Goal: Transaction & Acquisition: Download file/media

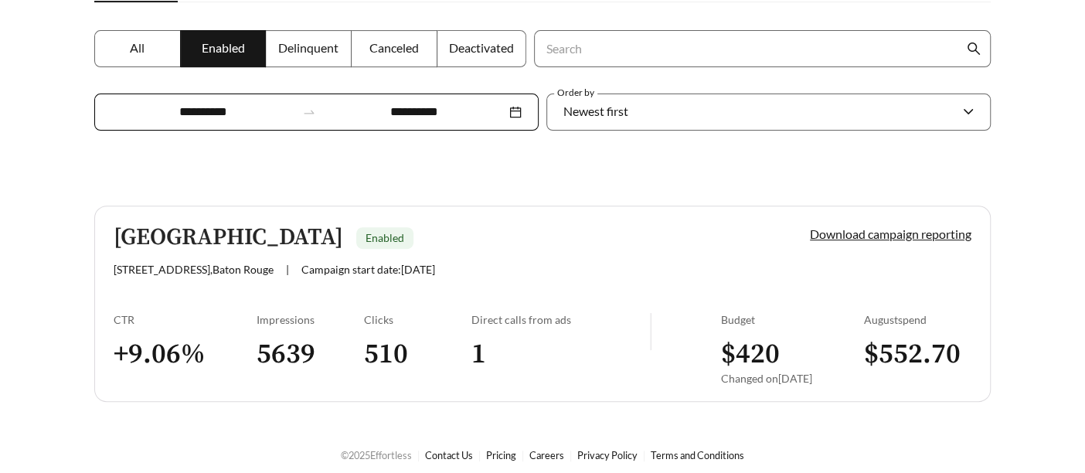
scroll to position [281, 0]
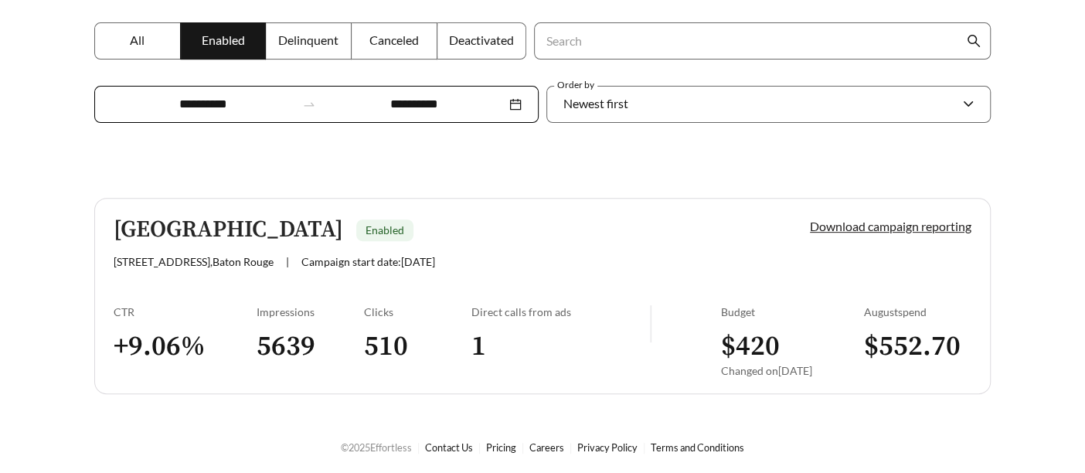
click at [872, 226] on link "Download campaign reporting" at bounding box center [891, 226] width 162 height 15
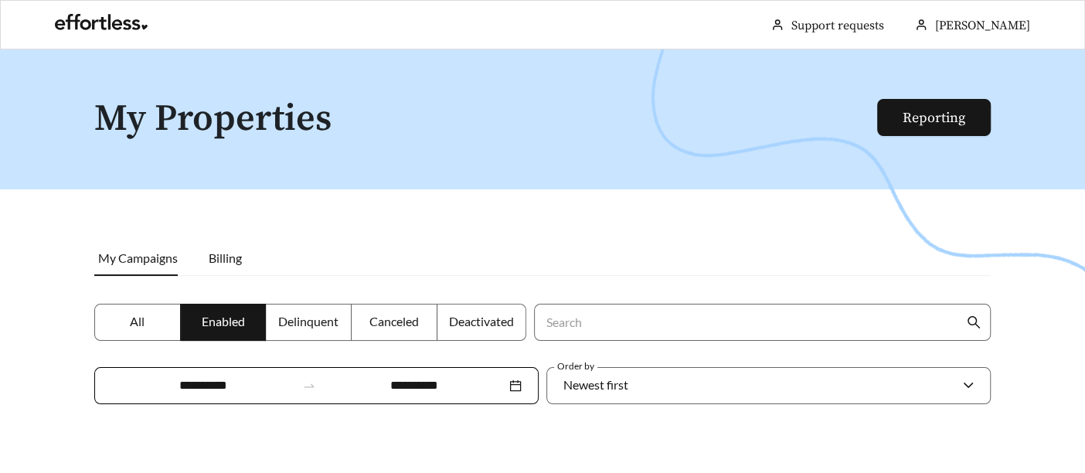
scroll to position [257, 0]
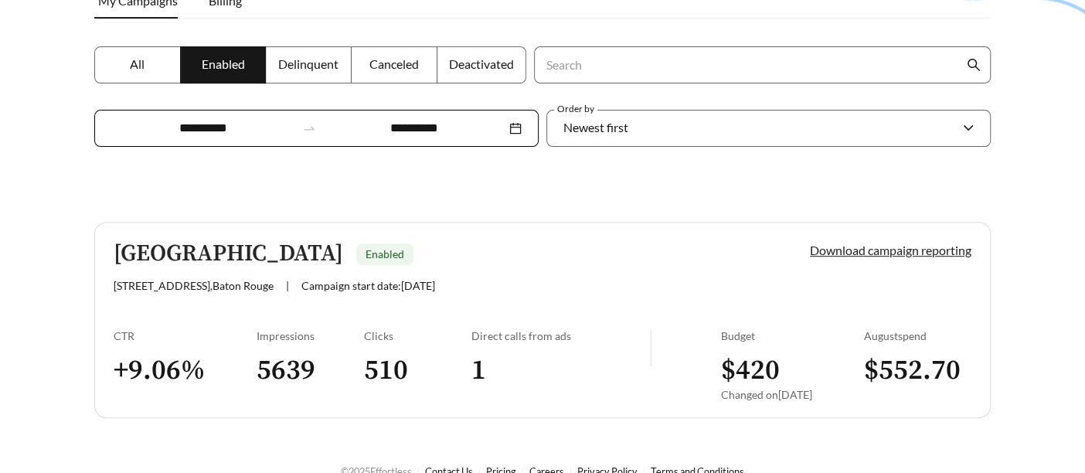
click at [905, 251] on link "Download campaign reporting" at bounding box center [891, 250] width 162 height 15
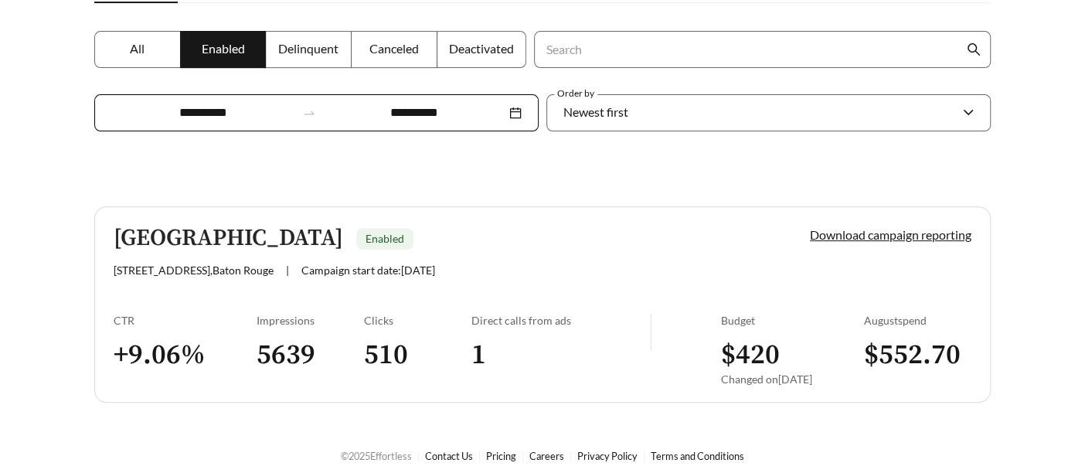
scroll to position [281, 0]
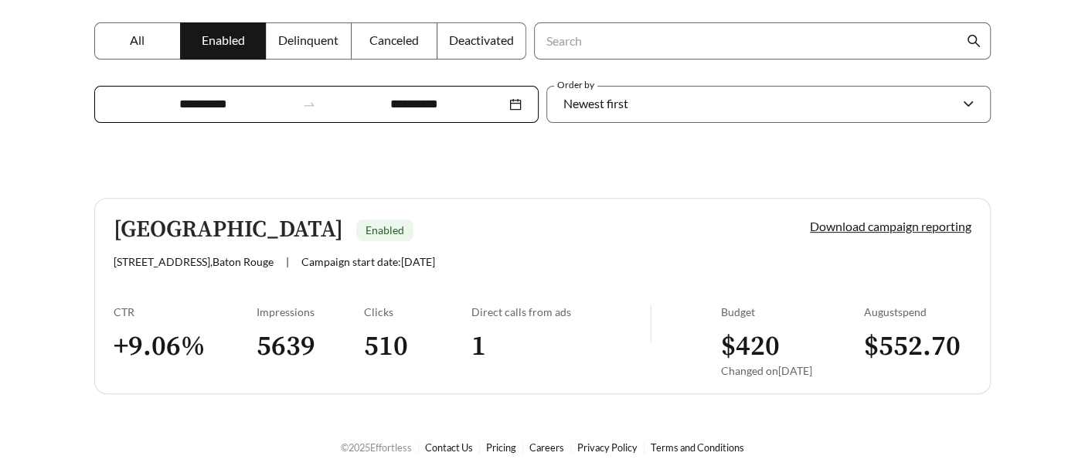
click at [859, 217] on div "Download campaign reporting" at bounding box center [864, 242] width 215 height 51
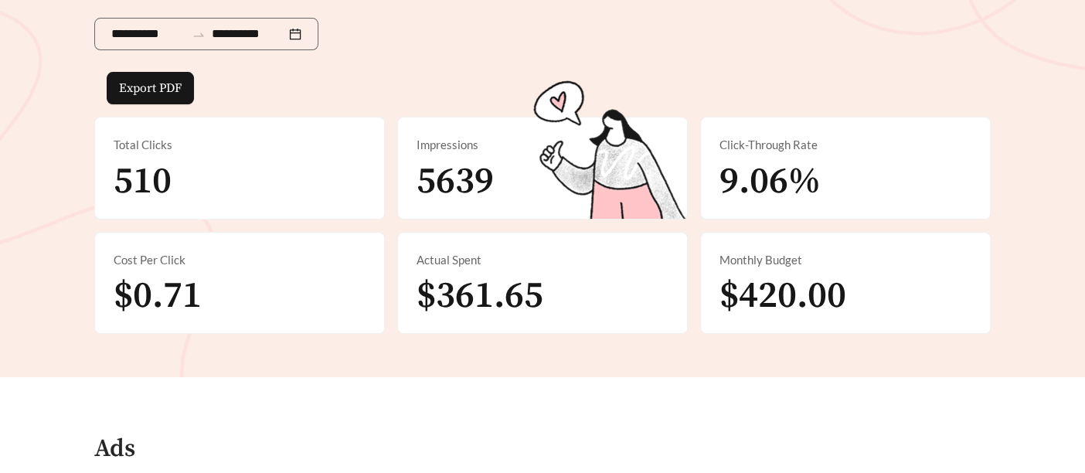
scroll to position [257, 0]
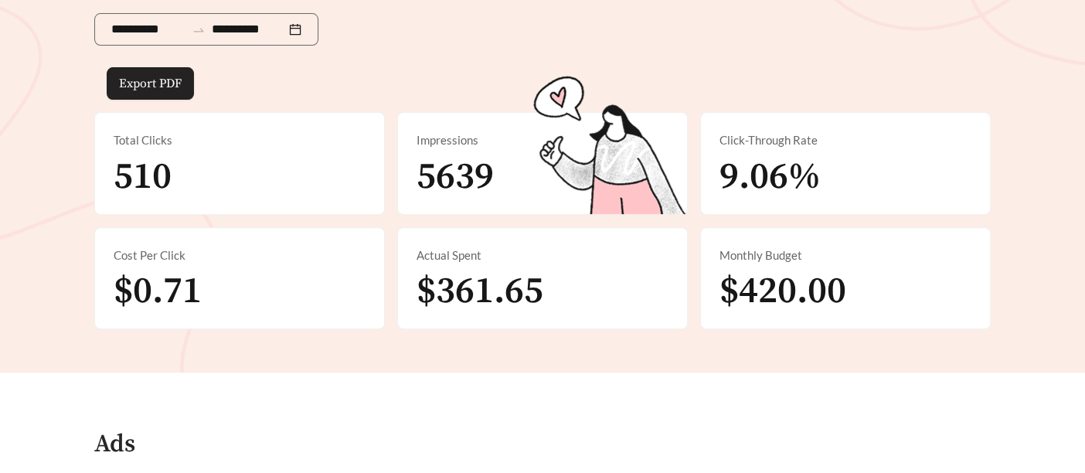
click at [128, 70] on button "Export PDF" at bounding box center [150, 83] width 87 height 32
